Goal: Communication & Community: Share content

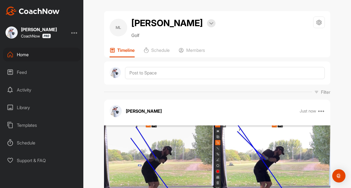
scroll to position [55, 0]
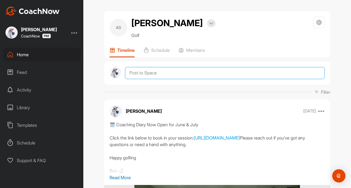
click at [139, 73] on textarea at bounding box center [225, 73] width 200 height 12
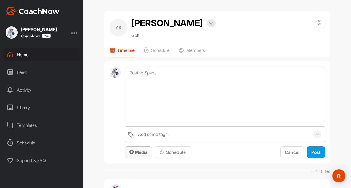
click at [133, 154] on span "Media" at bounding box center [139, 153] width 18 height 6
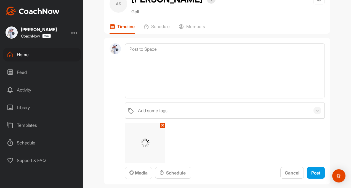
scroll to position [55, 0]
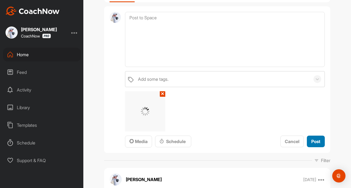
click at [312, 142] on span "Post" at bounding box center [316, 142] width 9 height 6
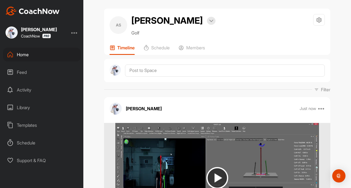
scroll to position [0, 0]
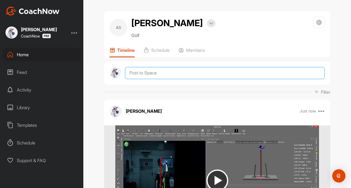
click at [147, 72] on textarea at bounding box center [225, 73] width 200 height 12
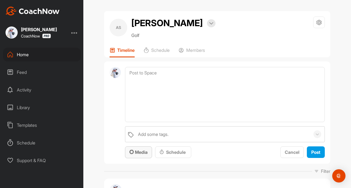
click at [134, 151] on span "Media" at bounding box center [139, 153] width 18 height 6
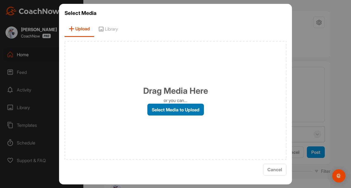
click at [189, 107] on label "Select Media to Upload" at bounding box center [175, 110] width 57 height 12
click at [0, 0] on input "Select Media to Upload" at bounding box center [0, 0] width 0 height 0
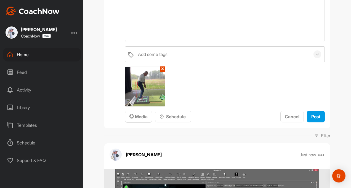
scroll to position [83, 0]
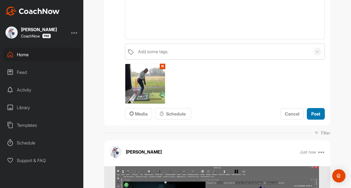
click at [312, 114] on span "Post" at bounding box center [316, 114] width 9 height 6
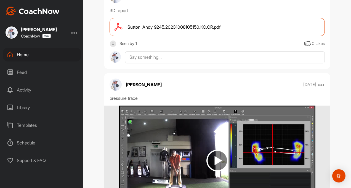
scroll to position [2896, 0]
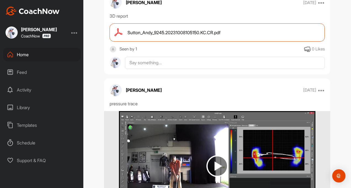
click at [148, 42] on div "Sutton_Andy_9245.20231008105150.KC.CR.pdf" at bounding box center [217, 32] width 215 height 18
click at [18, 70] on div "Feed" at bounding box center [42, 72] width 78 height 14
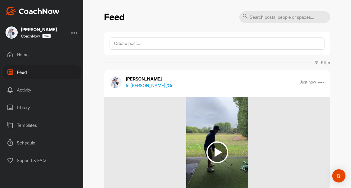
click at [146, 86] on p "In Paul Hopkins / Golf" at bounding box center [151, 85] width 50 height 7
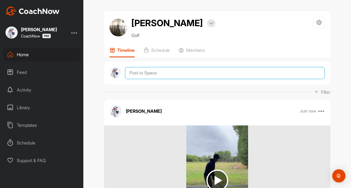
click at [153, 75] on textarea at bounding box center [225, 73] width 200 height 12
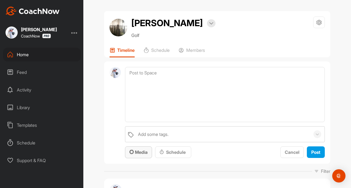
click at [137, 152] on span "Media" at bounding box center [139, 153] width 18 height 6
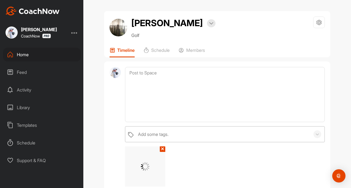
scroll to position [55, 0]
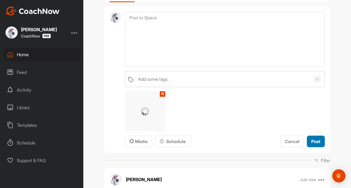
click at [312, 142] on span "Post" at bounding box center [316, 142] width 9 height 6
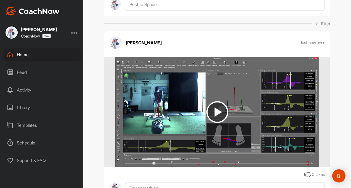
scroll to position [0, 0]
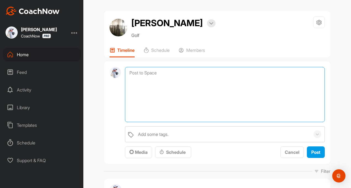
click at [136, 75] on textarea at bounding box center [225, 94] width 200 height 55
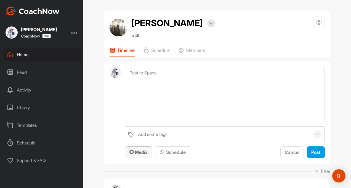
click at [134, 153] on span "Media" at bounding box center [139, 153] width 18 height 6
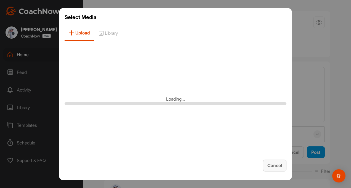
click at [271, 165] on span "Cancel" at bounding box center [275, 166] width 15 height 6
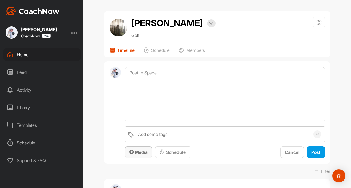
click at [138, 152] on span "Media" at bounding box center [139, 153] width 18 height 6
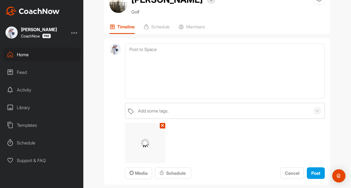
scroll to position [55, 0]
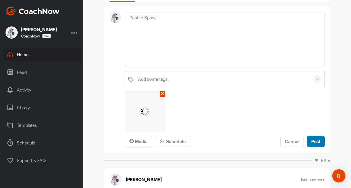
click at [316, 145] on div "Post" at bounding box center [316, 141] width 9 height 7
